Goal: Task Accomplishment & Management: Use online tool/utility

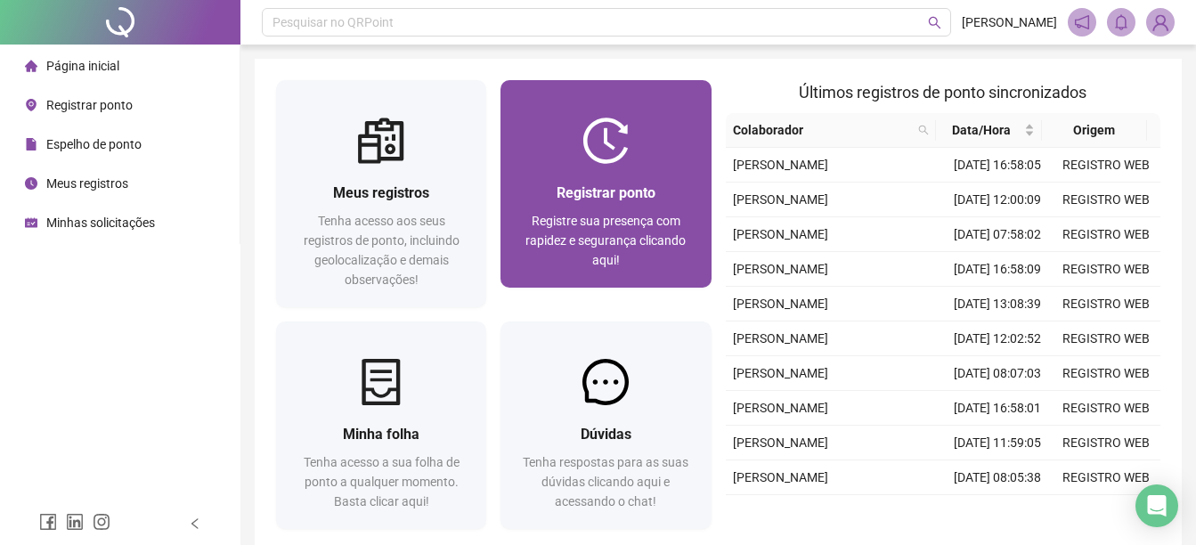
click at [654, 182] on div "Registrar ponto" at bounding box center [605, 193] width 167 height 22
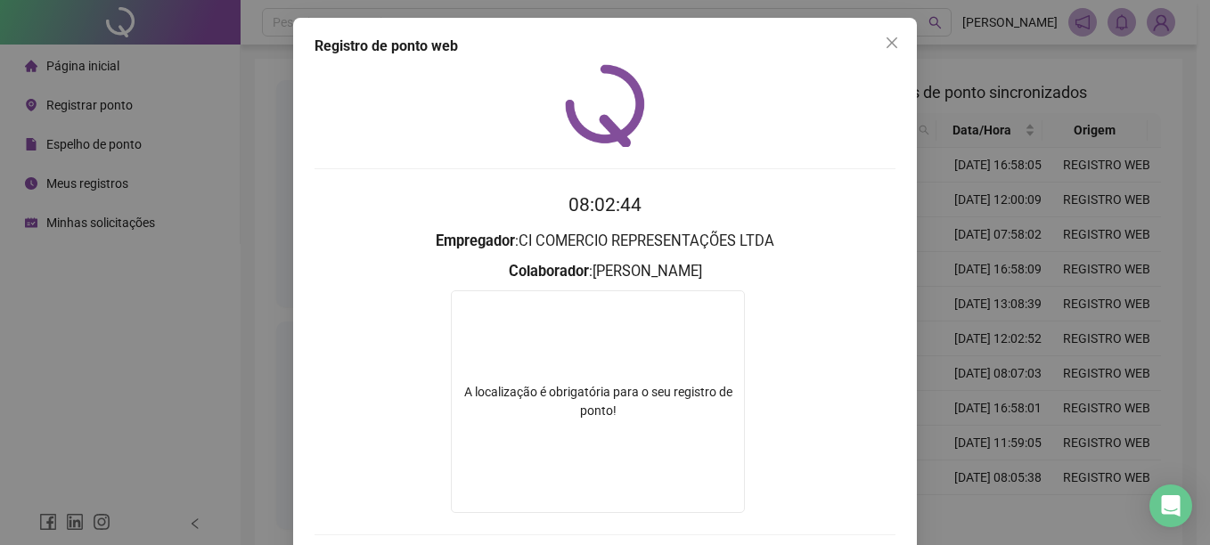
click at [250, 239] on div "Registro de ponto web 08:02:44 Empregador : CI COMERCIO REPRESENTAÇÕES LTDA Col…" at bounding box center [605, 272] width 1210 height 545
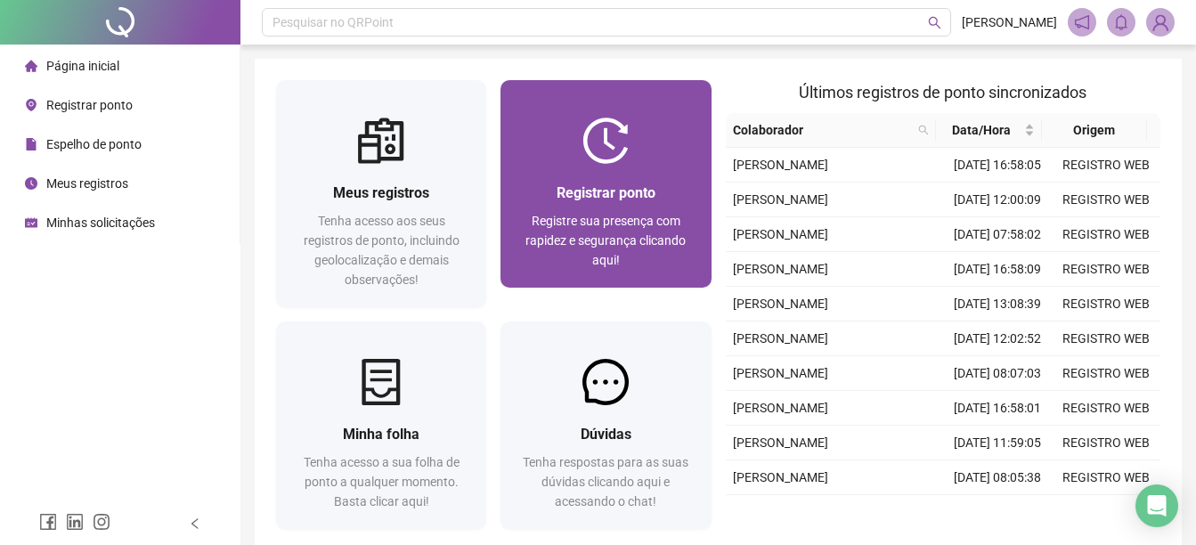
click at [552, 214] on span "Registre sua presença com rapidez e segurança clicando aqui!" at bounding box center [606, 240] width 160 height 53
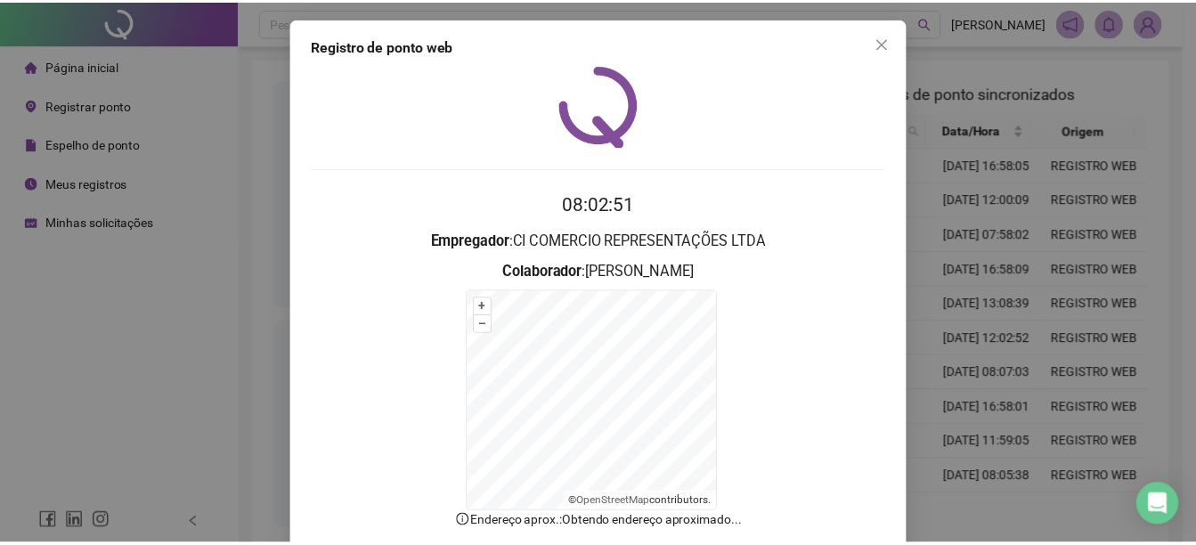
scroll to position [106, 0]
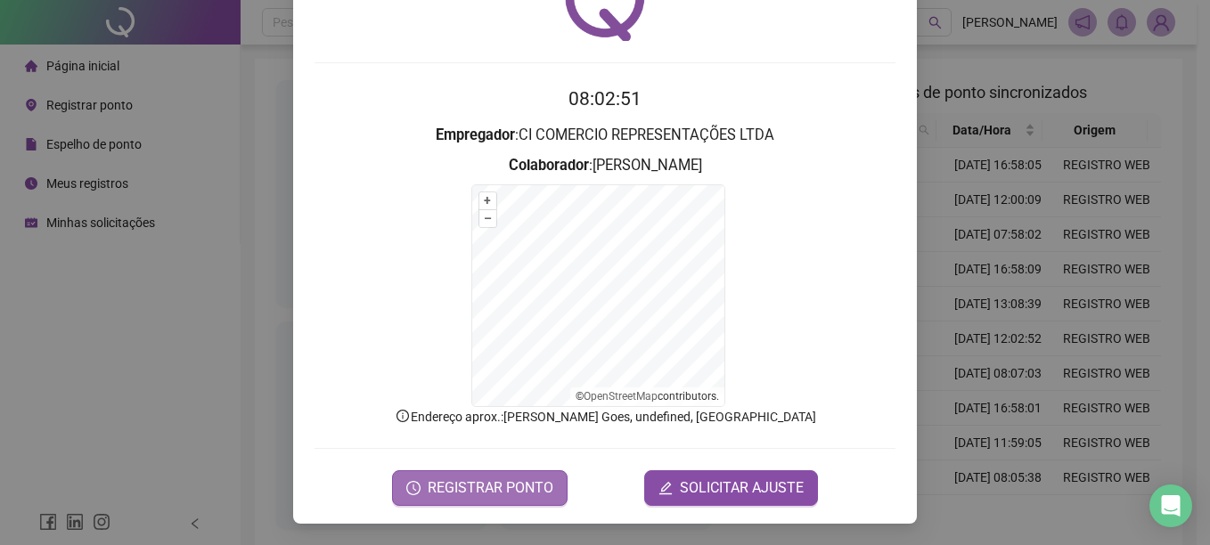
click at [488, 488] on span "REGISTRAR PONTO" at bounding box center [491, 488] width 126 height 21
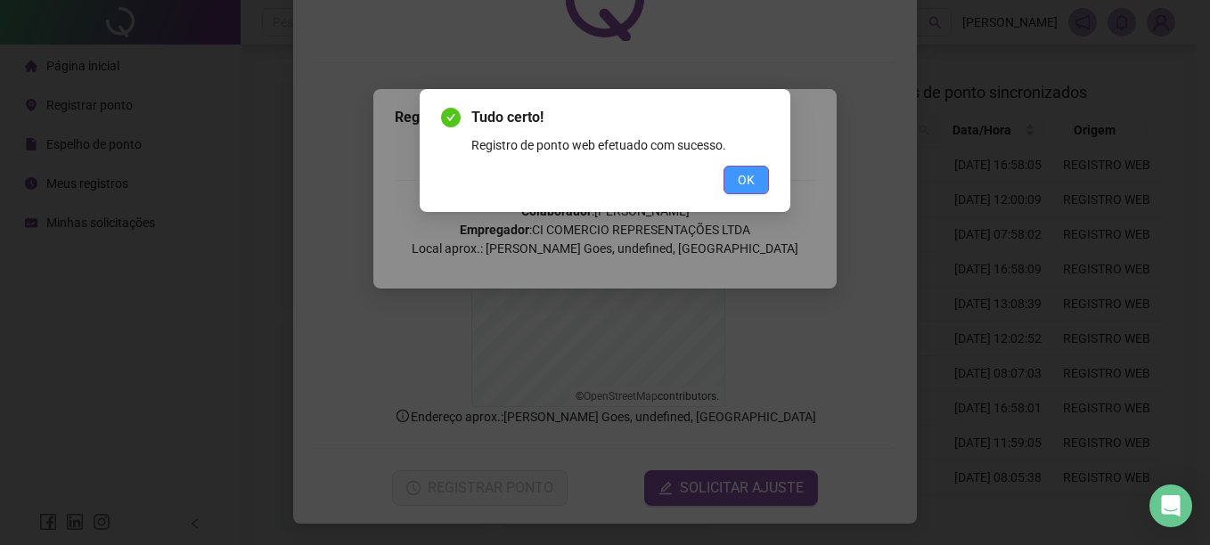
click at [753, 176] on span "OK" at bounding box center [746, 180] width 17 height 20
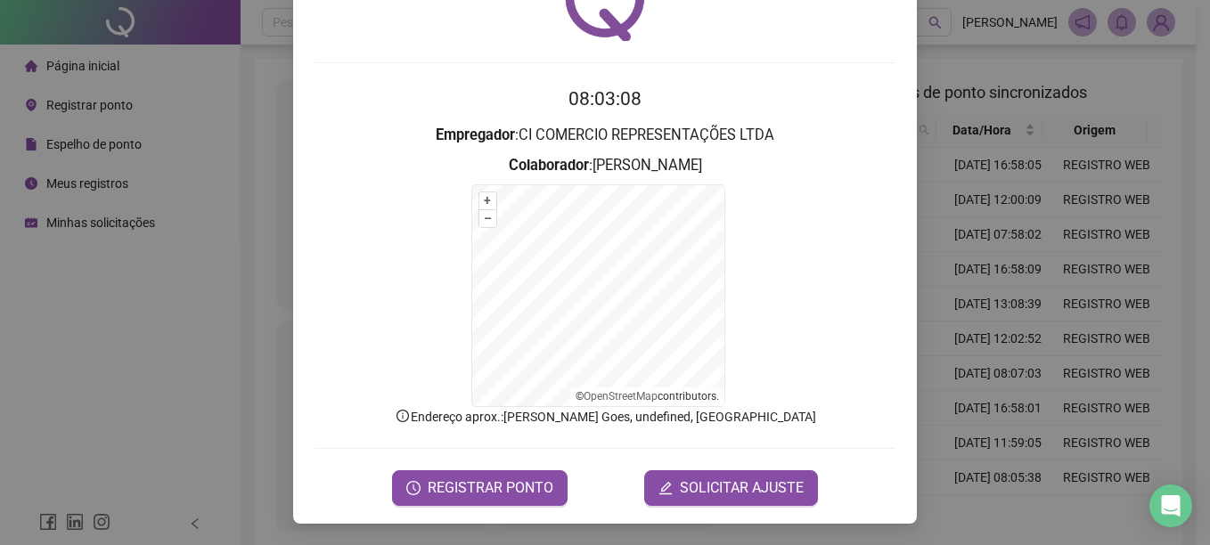
click at [261, 73] on div "Registro de ponto web 08:03:08 Empregador : CI COMERCIO REPRESENTAÇÕES LTDA Col…" at bounding box center [605, 272] width 1210 height 545
